Goal: Contribute content

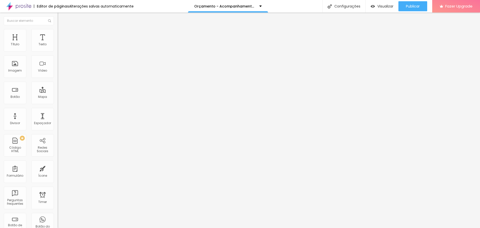
click at [58, 47] on input "R$ 250,00 (à vista)" at bounding box center [88, 44] width 60 height 5
drag, startPoint x: 21, startPoint y: 57, endPoint x: 55, endPoint y: 57, distance: 33.8
click at [58, 57] on div "Texto R$ 200,00 (à vista) [GEOGRAPHIC_DATA] Link URL contato Abrir em uma nova …" at bounding box center [87, 77] width 58 height 76
type input "R$ 200,00*"
click at [58, 43] on span "Trocar imagem" at bounding box center [71, 41] width 27 height 4
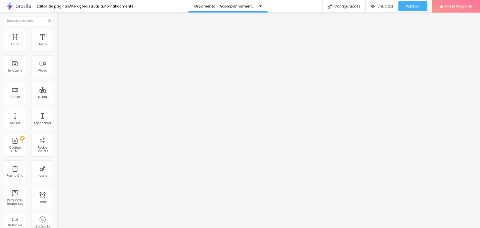
scroll to position [75, 0]
click at [58, 47] on input "R$ 700,00 (consulte parcelamento)" at bounding box center [88, 44] width 60 height 5
paste input "1.200,00 à vista (R$ 200 por ensaio, mais vantajoso que o avulso) Ou 12x de R$ …"
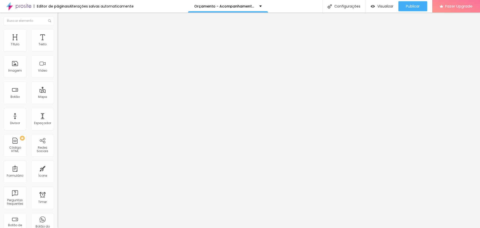
scroll to position [0, 111]
click at [58, 47] on input "R$ 1.200,00 à vista (R$ 200 por ensaio, mais vantajoso que o avulso) Ou 12x de …" at bounding box center [88, 44] width 60 height 5
type input "R$ 1.100,00 à vista ou 12x de R$ 120,00"
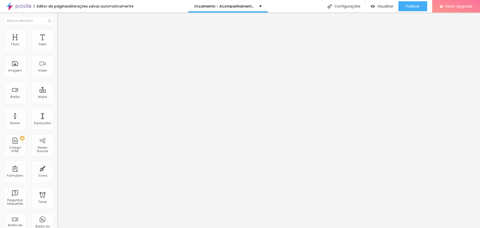
click at [58, 47] on input "12x de R$ 160,00 (pix)" at bounding box center [88, 44] width 60 height 5
click at [58, 47] on input "R$ 1.100,00 à vista ou 12x de R$ 120,00" at bounding box center [88, 44] width 60 height 5
click at [58, 47] on input "12x de R$ 160,00 (pix)" at bounding box center [88, 44] width 60 height 5
paste input "R$ 1.100,00 à vista ou 12x de R$ 120,00"
click at [58, 47] on input "12x de R$ 160,00 (pix)" at bounding box center [88, 44] width 60 height 5
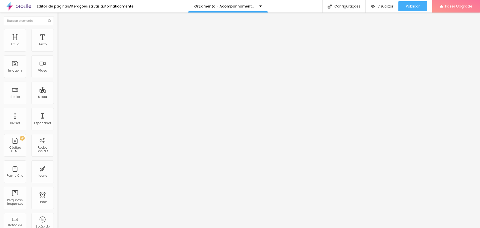
paste input "R$ 1.800,00 à vista ou 12x de R$ 160,00"
type input "R$ 1.800,00 à vista ou 12x de R$ 160,00"
click at [58, 47] on input "12x de R$ 180,00 (no boleto ou pix)" at bounding box center [88, 44] width 60 height 5
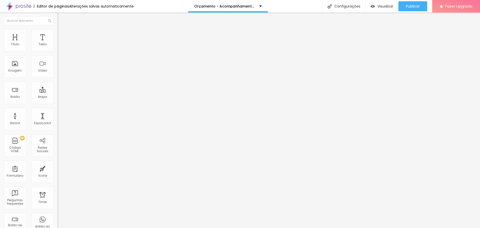
click at [58, 47] on input "12x de R$ 180,00 (no boleto ou pix)" at bounding box center [88, 44] width 60 height 5
paste input "R$ 2.000,00 à vista ou 12x de R$ 180,00"
type input "R$ 2.000,00 à vista ou 12x de R$ 180,00"
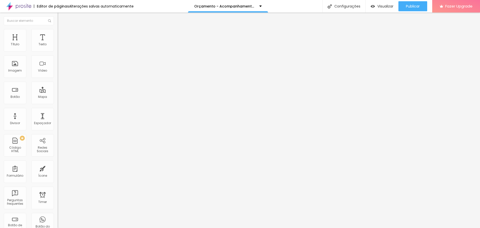
click at [58, 47] on input "R$ 1.100,00 à vista ou 12x de R$ 120,00" at bounding box center [88, 44] width 60 height 5
click at [405, 7] on button "Publicar" at bounding box center [412, 6] width 29 height 10
drag, startPoint x: 11, startPoint y: 56, endPoint x: 15, endPoint y: 56, distance: 3.3
click at [58, 47] on input "R$ 200,00*" at bounding box center [88, 44] width 60 height 5
click at [58, 47] on input "R$ 180,00*" at bounding box center [88, 44] width 60 height 5
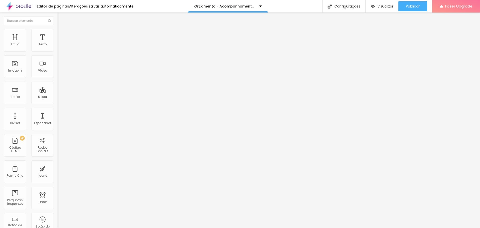
paste input "à vista ou 3x de R$ 70,00"
type input "R$ 180,00 à vista ou 3x de R$ 70,00"
click at [406, 8] on span "Publicar" at bounding box center [413, 6] width 14 height 4
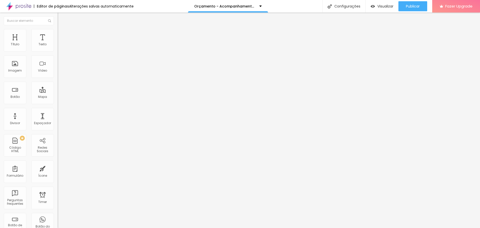
click at [58, 47] on input "R$ 700,00 (consulte parcelamento)" at bounding box center [88, 44] width 60 height 5
paste input "à vista ou 3x de R$ 250,00"
type input "R$ 700,00 à vista ou 3x de R$ 250,00"
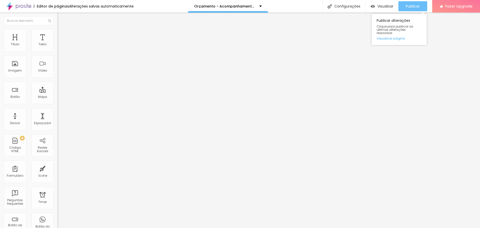
click at [413, 3] on div "Publicar" at bounding box center [413, 6] width 14 height 10
click at [416, 10] on div "Publicar" at bounding box center [413, 6] width 14 height 10
click at [409, 11] on div "Publicar" at bounding box center [413, 6] width 14 height 10
click at [417, 5] on span "Publicar" at bounding box center [413, 6] width 14 height 4
